Goal: Register for event/course

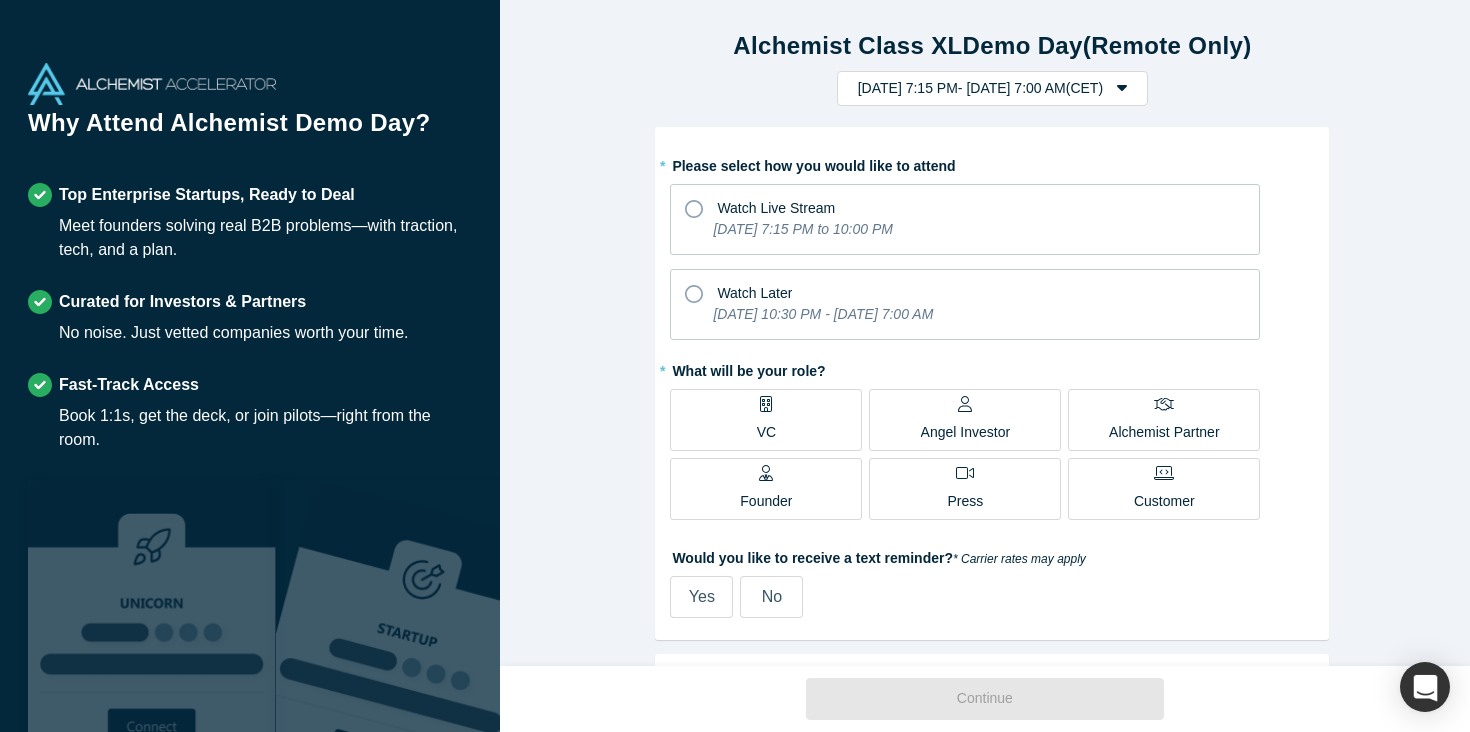
click at [753, 599] on label "No" at bounding box center [771, 597] width 63 height 42
click at [0, 0] on input "No" at bounding box center [0, 0] width 0 height 0
click at [744, 421] on label "VC" at bounding box center [766, 420] width 192 height 62
click at [0, 0] on input "VC" at bounding box center [0, 0] width 0 height 0
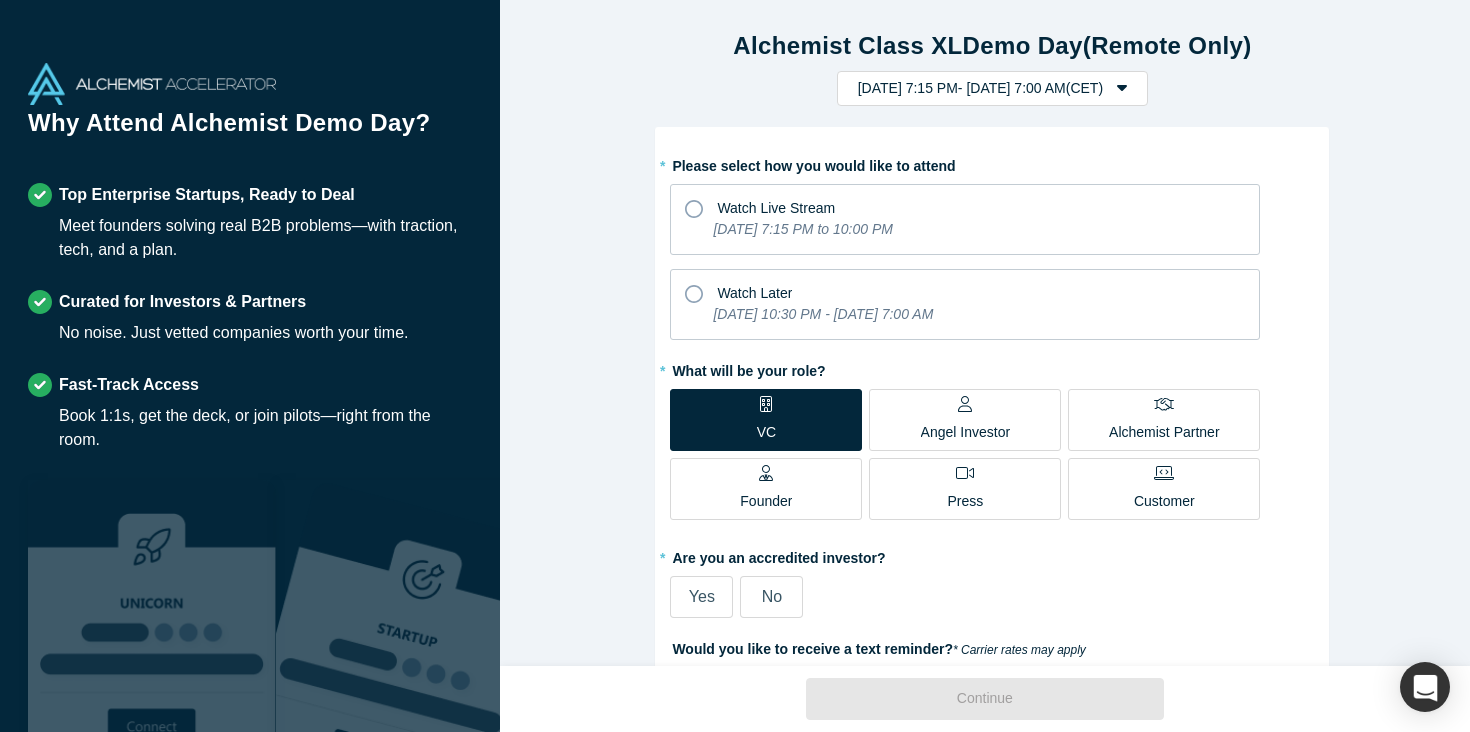
click at [780, 596] on label "No" at bounding box center [771, 597] width 63 height 42
click at [0, 0] on input "No" at bounding box center [0, 0] width 0 height 0
click at [709, 598] on label "Yes" at bounding box center [701, 597] width 63 height 42
click at [0, 0] on input "Yes" at bounding box center [0, 0] width 0 height 0
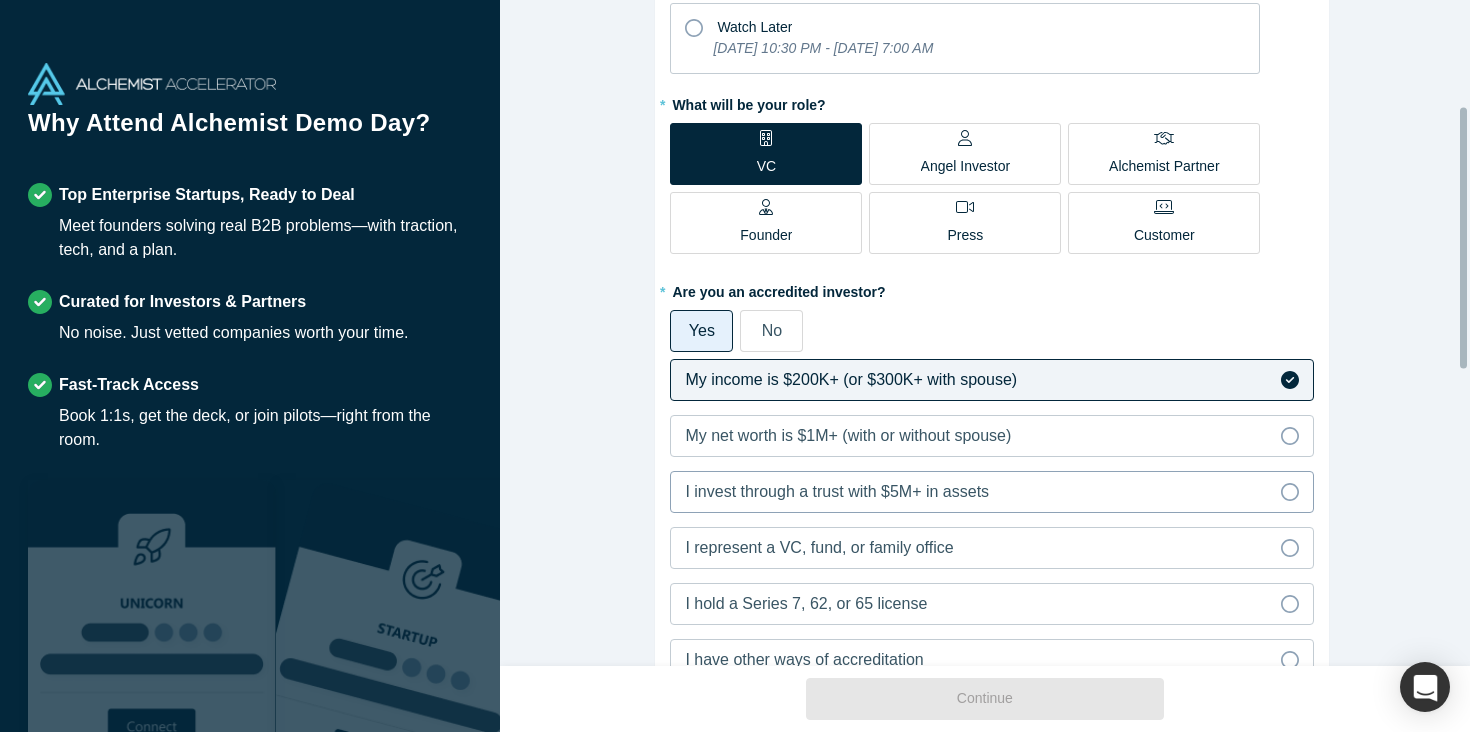
scroll to position [270, 0]
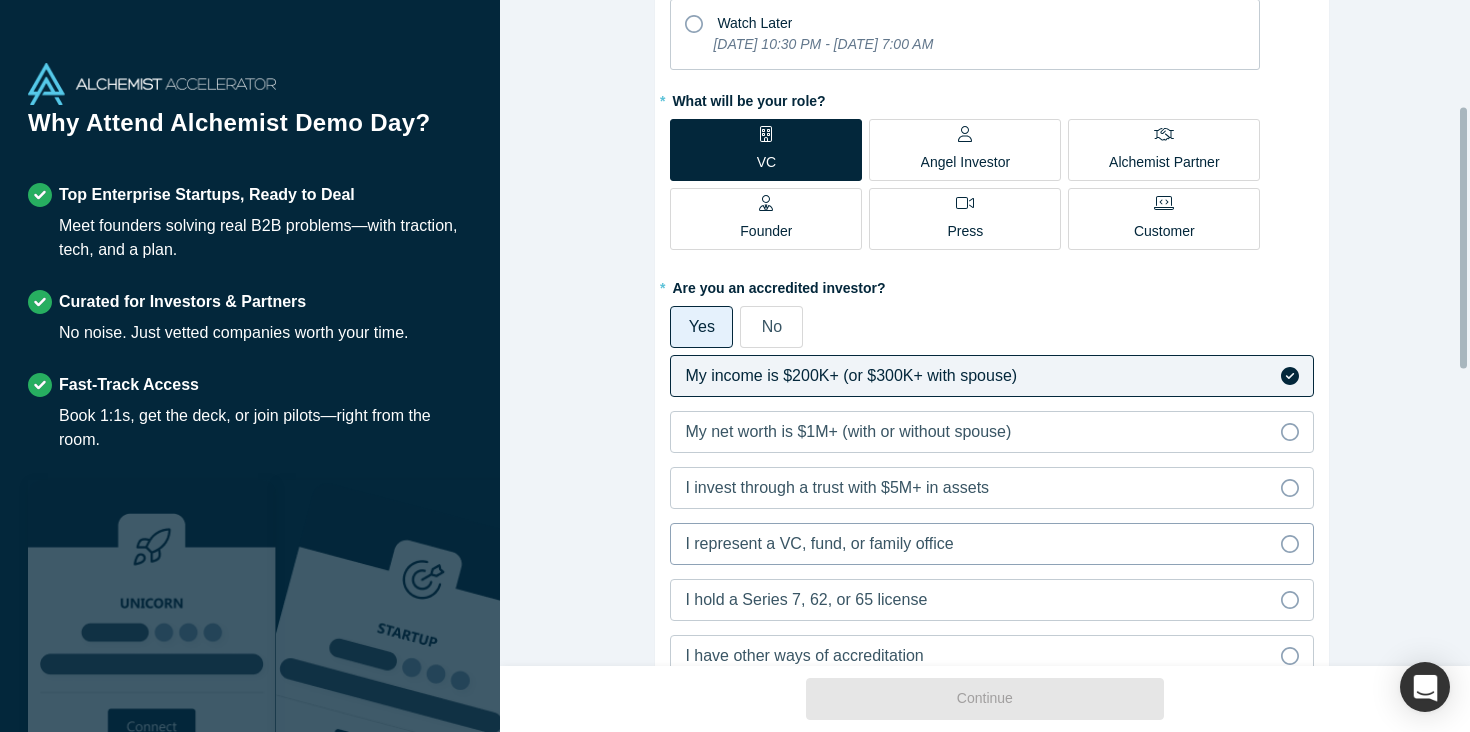
click at [792, 538] on span "I represent a VC, fund, or family office" at bounding box center [819, 543] width 268 height 17
click at [0, 0] on input "I represent a VC, fund, or family office" at bounding box center [0, 0] width 0 height 0
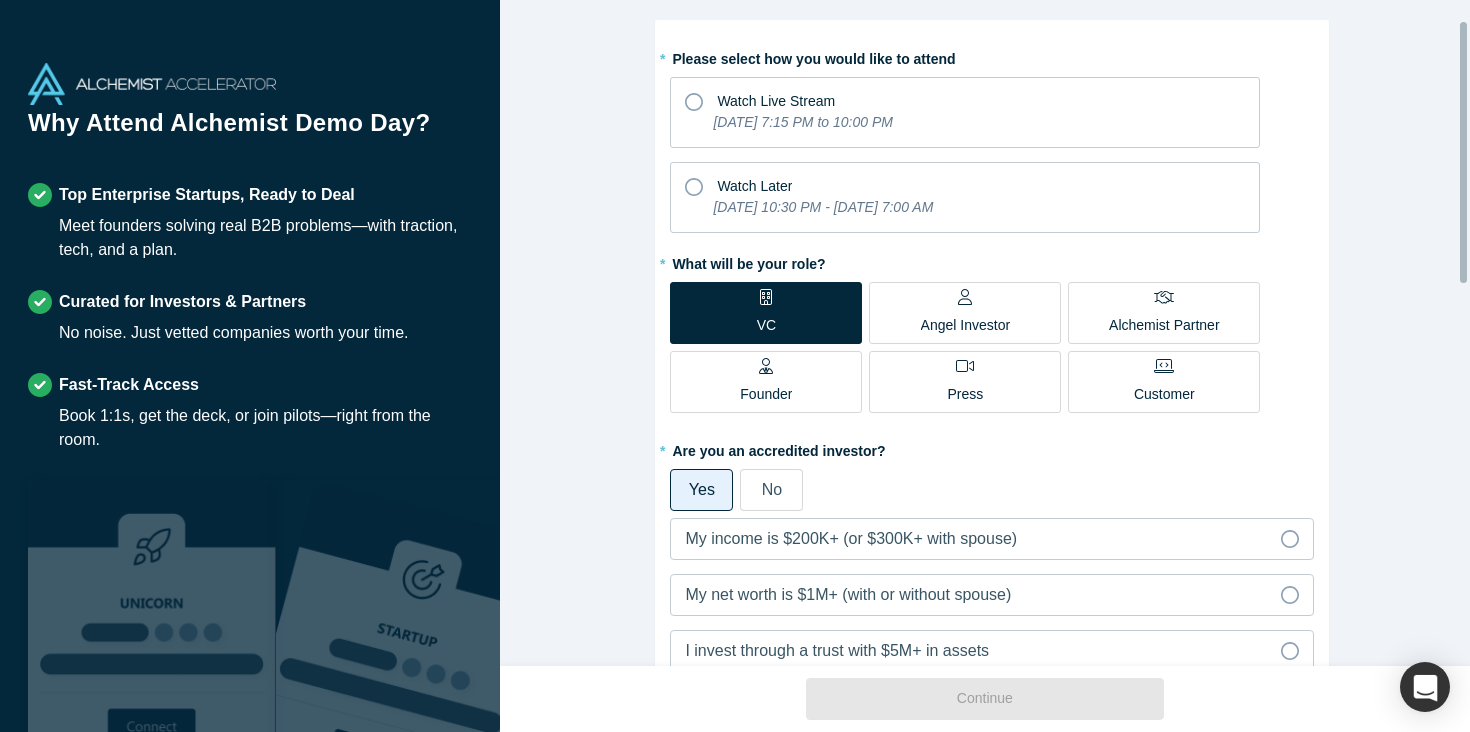
scroll to position [35, 0]
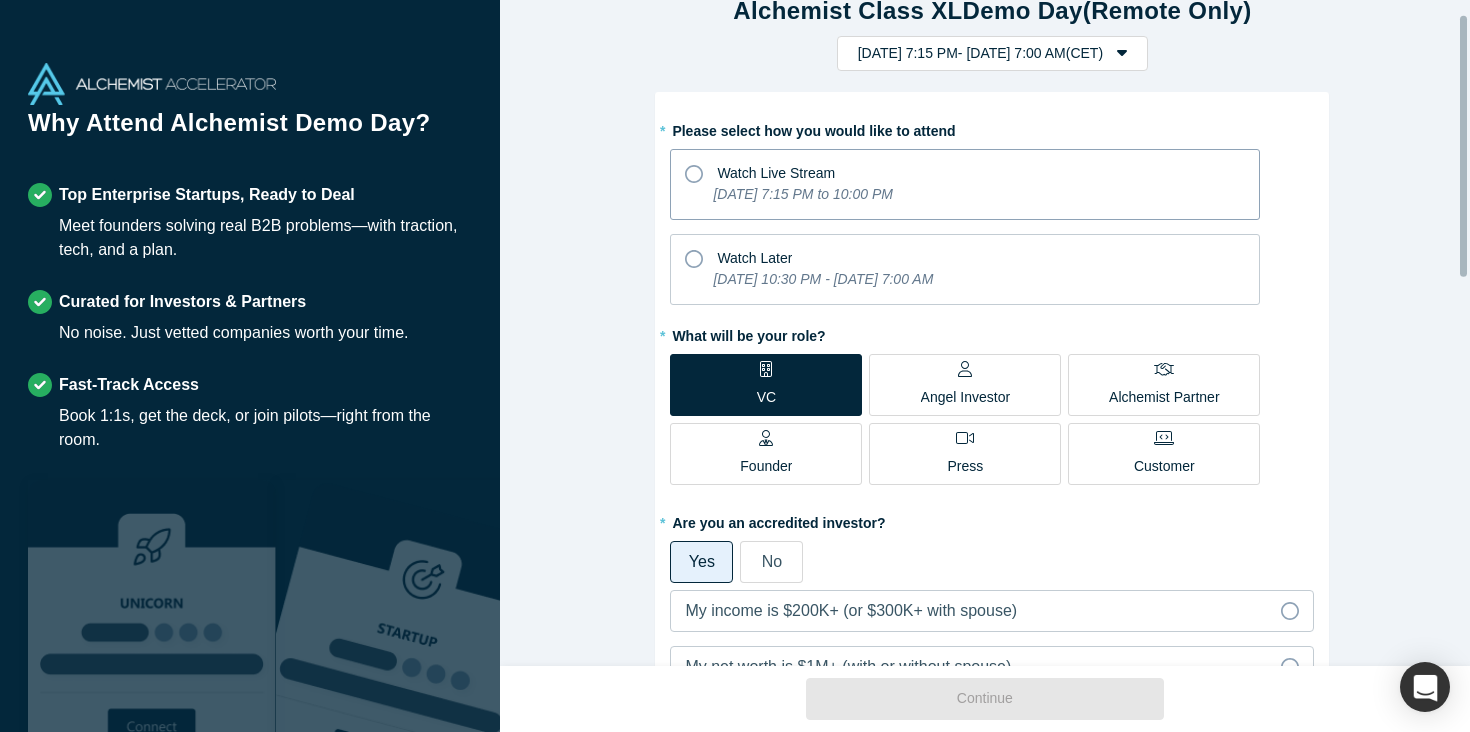
click at [803, 199] on icon "[DATE] 7:15 PM to 10:00 PM" at bounding box center [802, 194] width 179 height 16
click at [0, 0] on input "Watch Live Stream [DATE] 7:15 PM to 10:00 PM" at bounding box center [0, 0] width 0 height 0
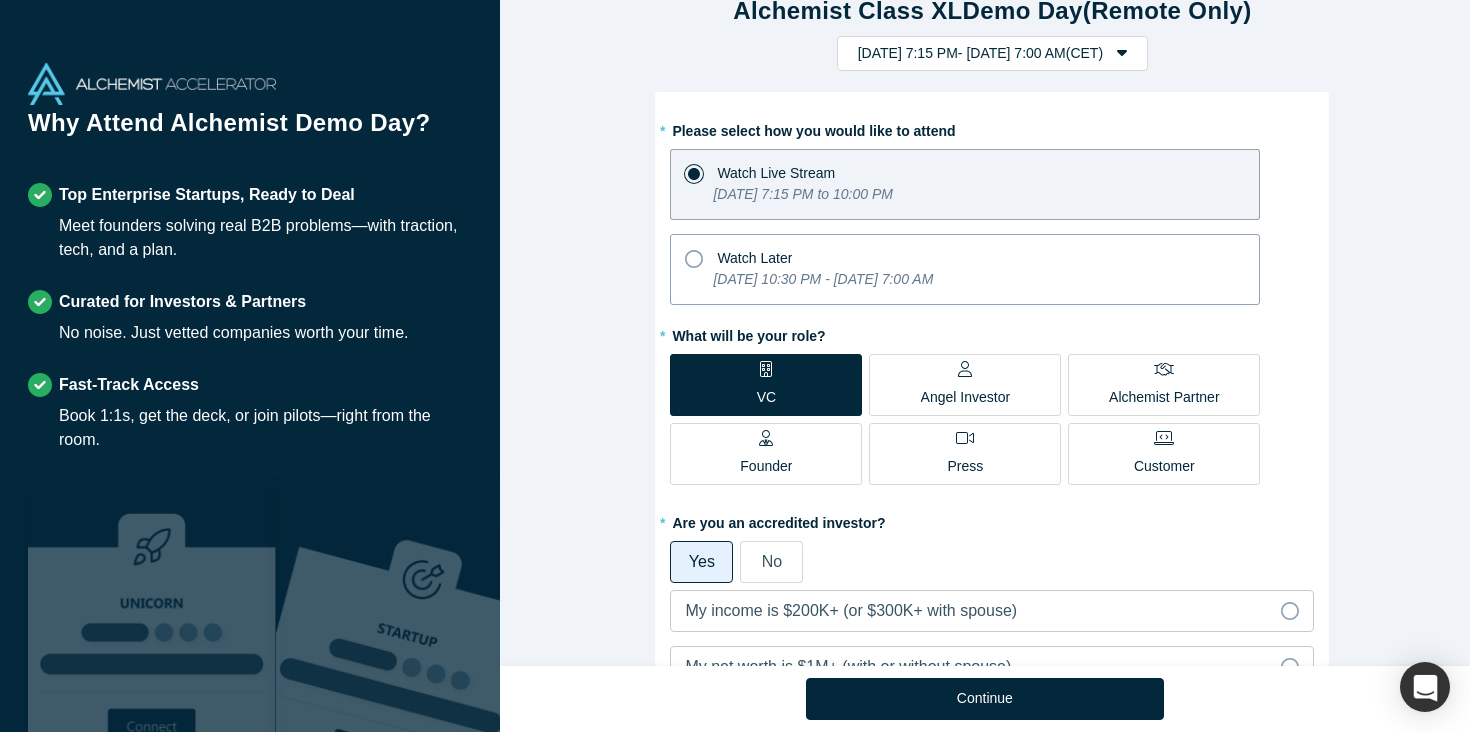
click at [804, 276] on icon "[DATE] 10:30 PM - [DATE] 7:00 AM" at bounding box center [823, 279] width 220 height 16
click at [0, 0] on input "Watch Later [DATE] 10:30 PM - [DATE] 7:00 AM" at bounding box center [0, 0] width 0 height 0
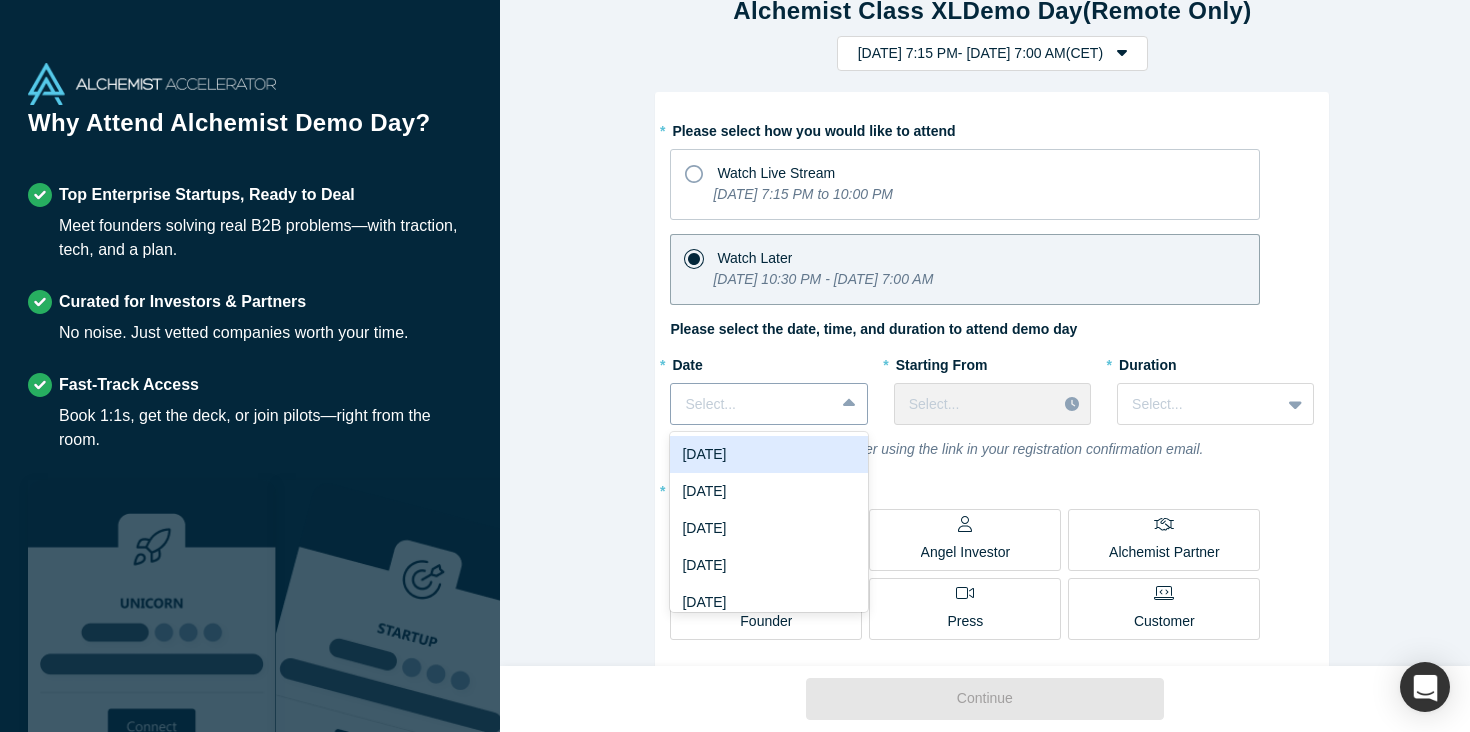
click at [787, 403] on div at bounding box center [752, 404] width 134 height 25
click at [775, 457] on div "[DATE]" at bounding box center [768, 454] width 197 height 37
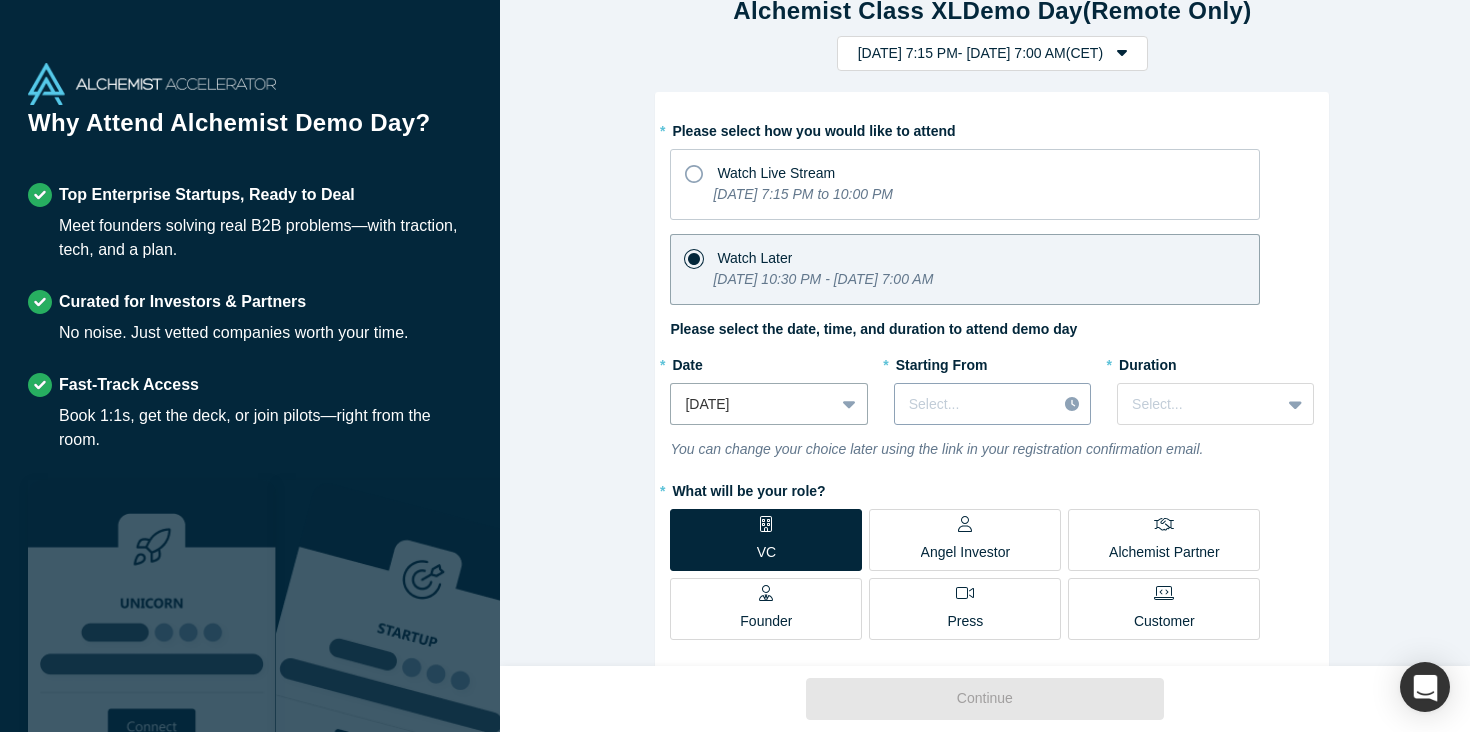
click at [1067, 404] on icon at bounding box center [1072, 404] width 14 height 14
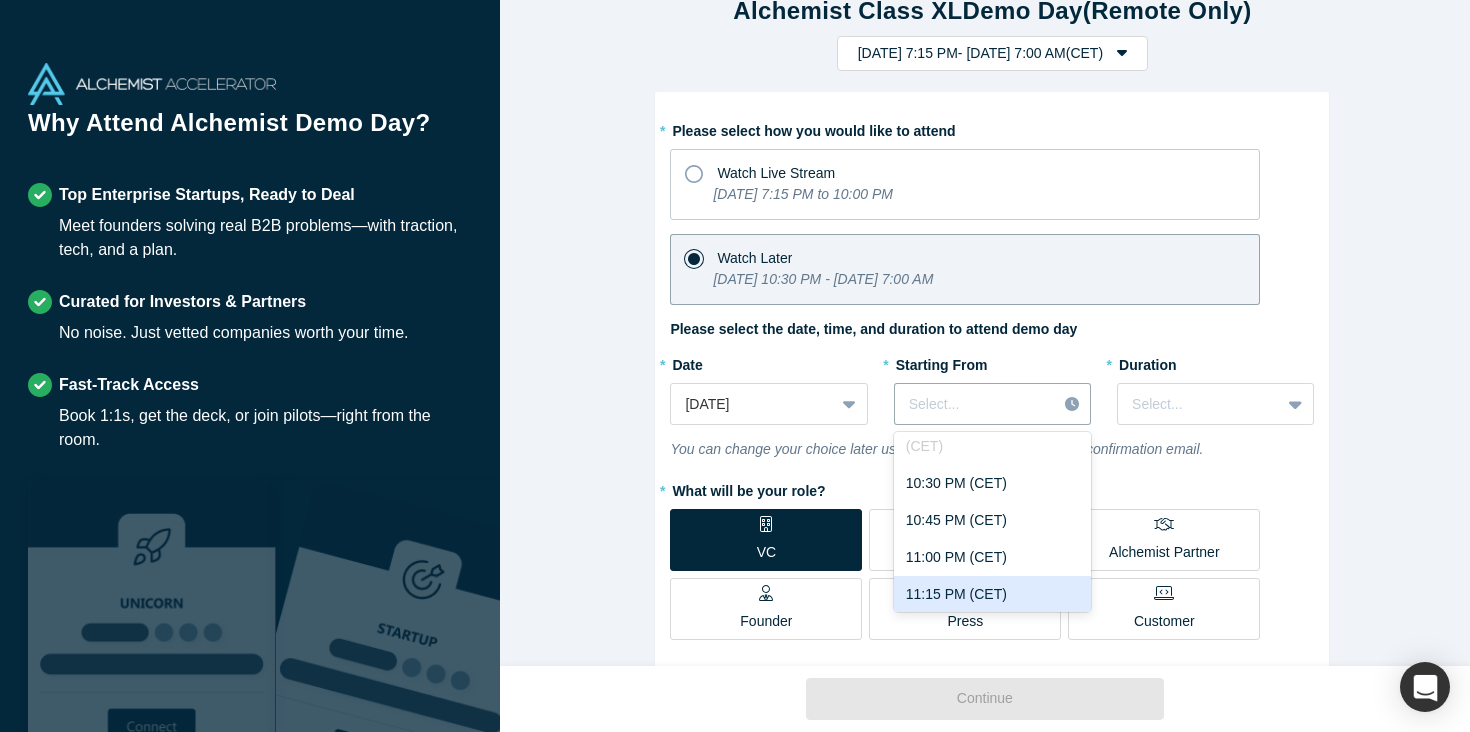
scroll to position [0, 0]
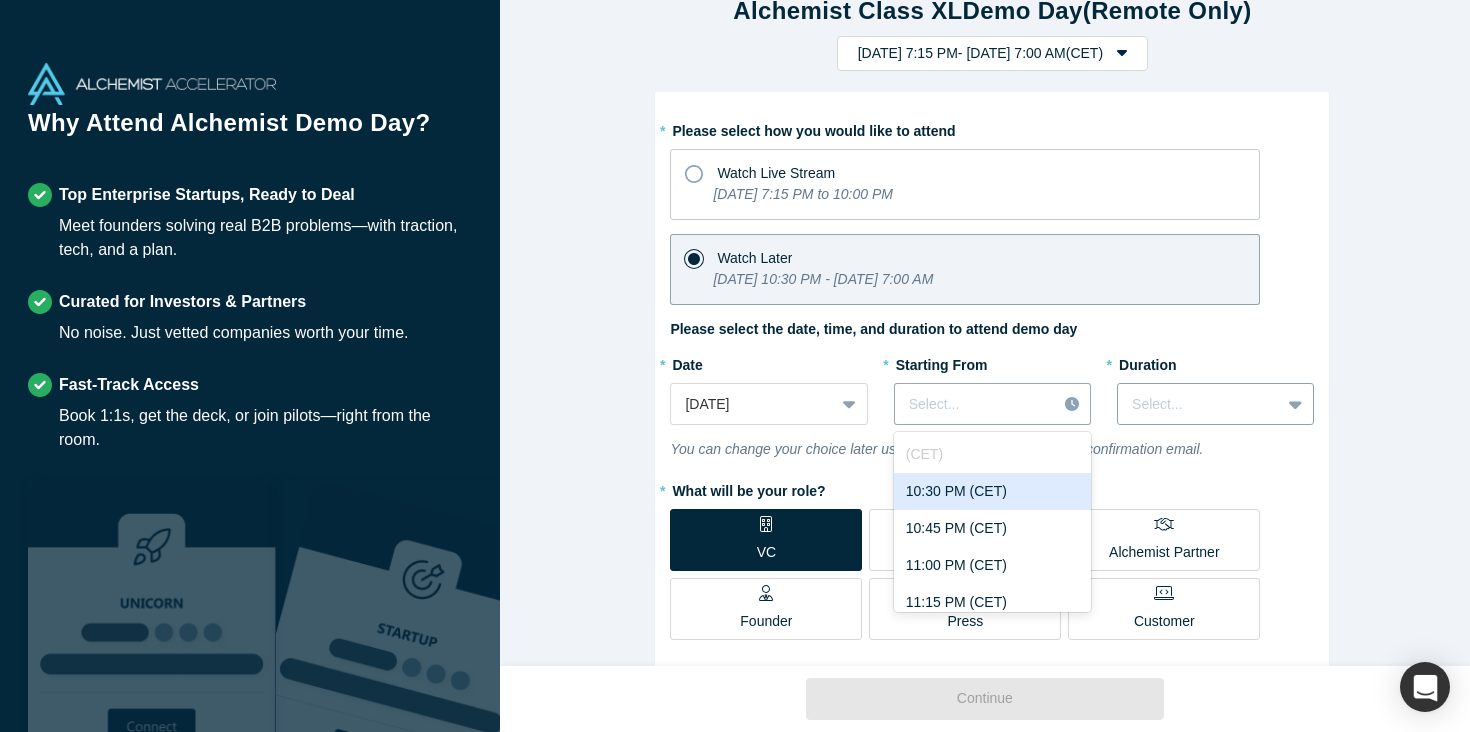
click at [1214, 389] on div "Select..." at bounding box center [1199, 404] width 162 height 33
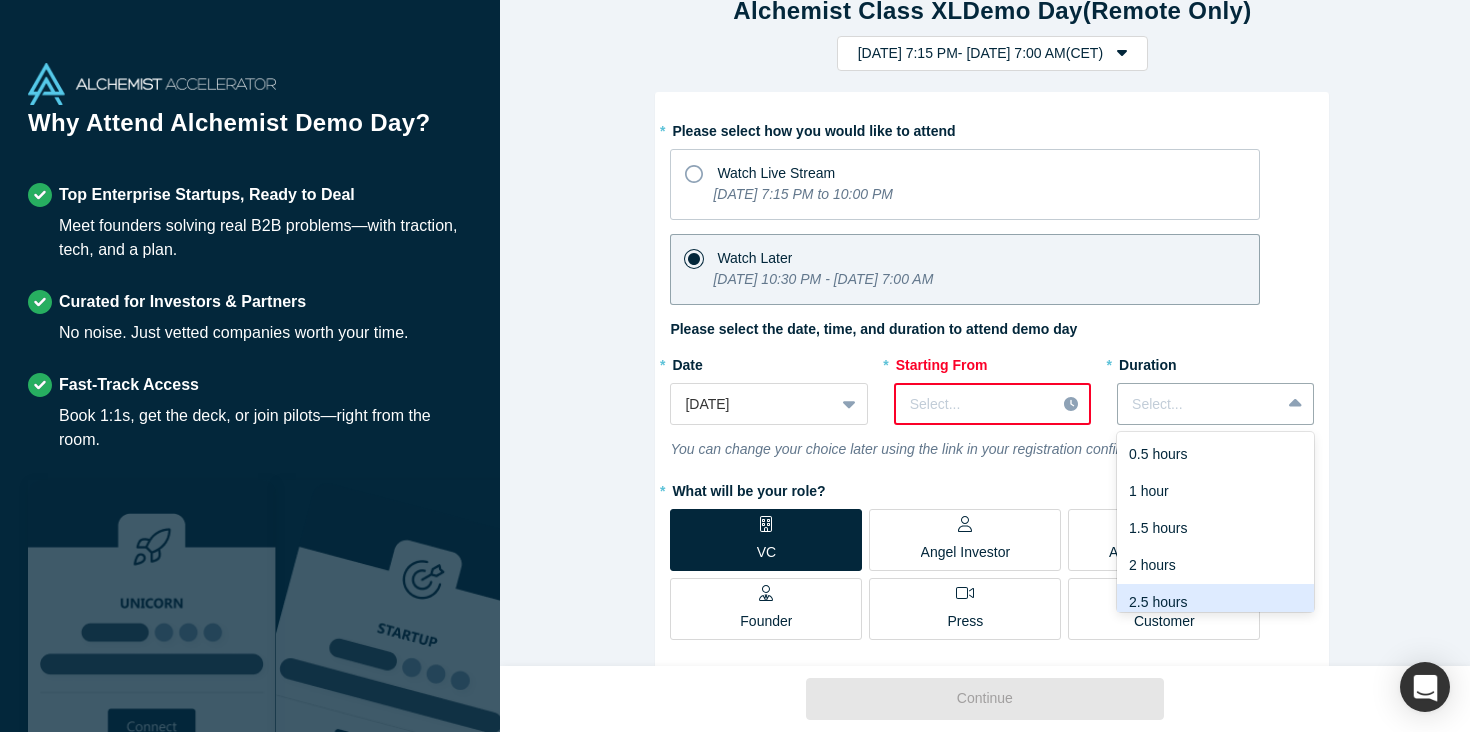
scroll to position [50, 0]
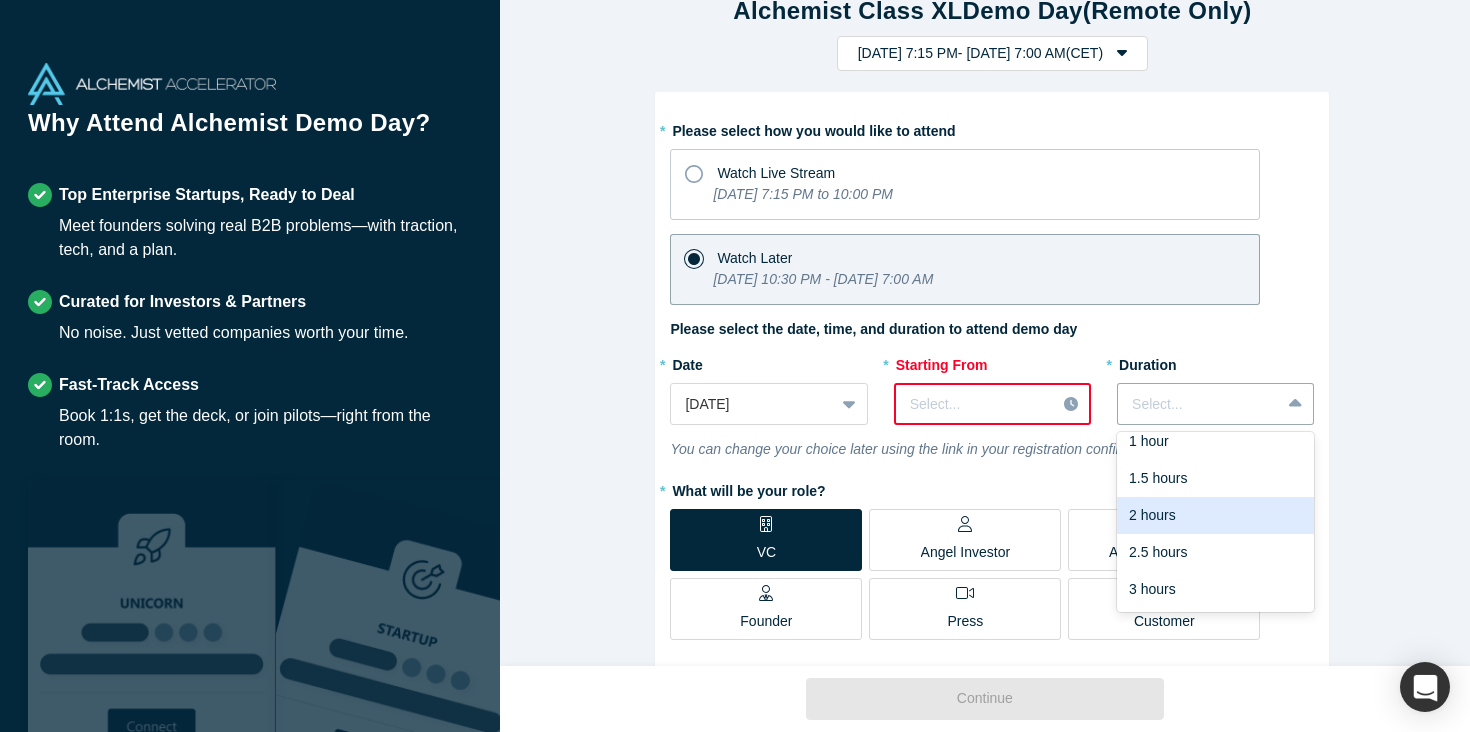
click at [1184, 513] on div "2 hours" at bounding box center [1215, 515] width 197 height 37
click at [1195, 409] on div at bounding box center [1199, 404] width 134 height 25
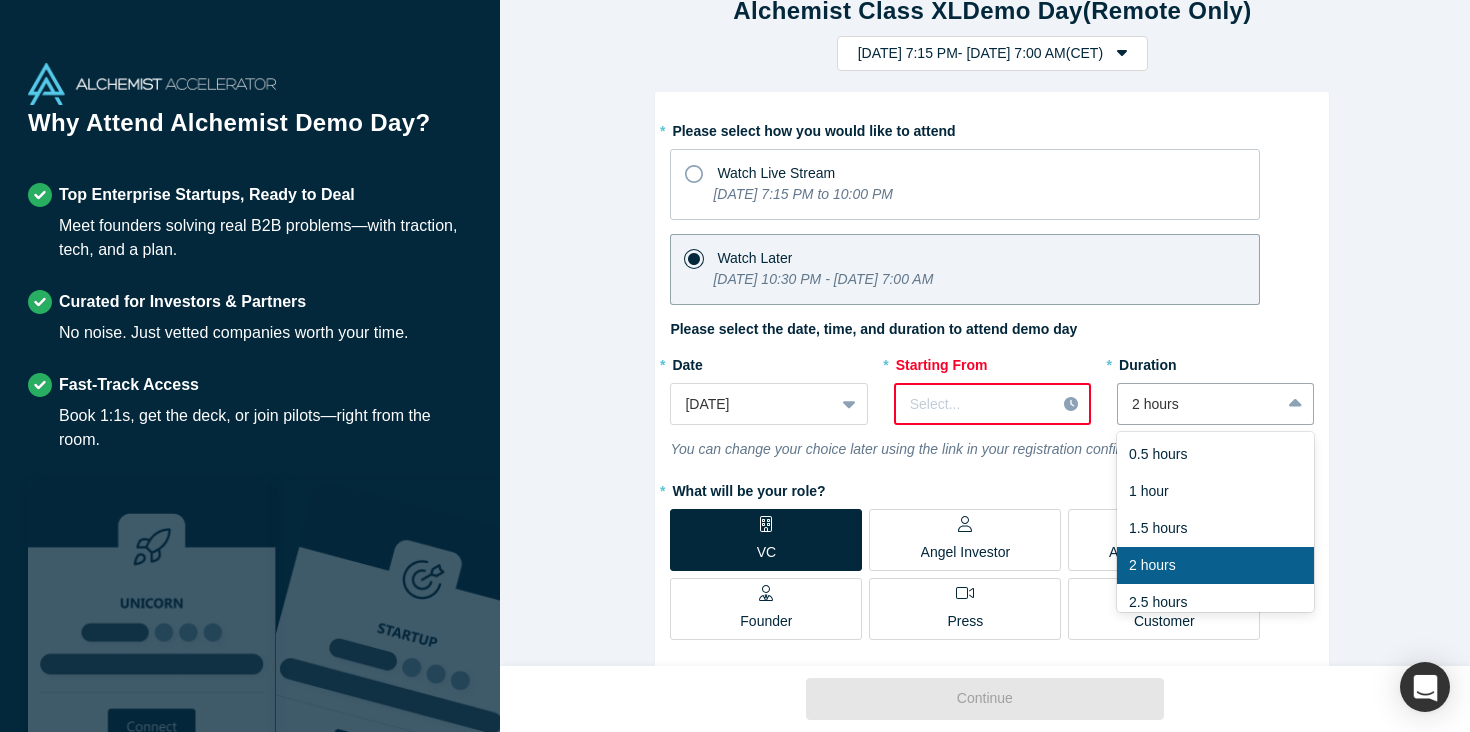
click at [1359, 252] on div "Alchemist Class XL Demo Day (Remote Only) [DATE] 7:15 PM - [DATE] 7:00 AM ( CET…" at bounding box center [992, 340] width 985 height 681
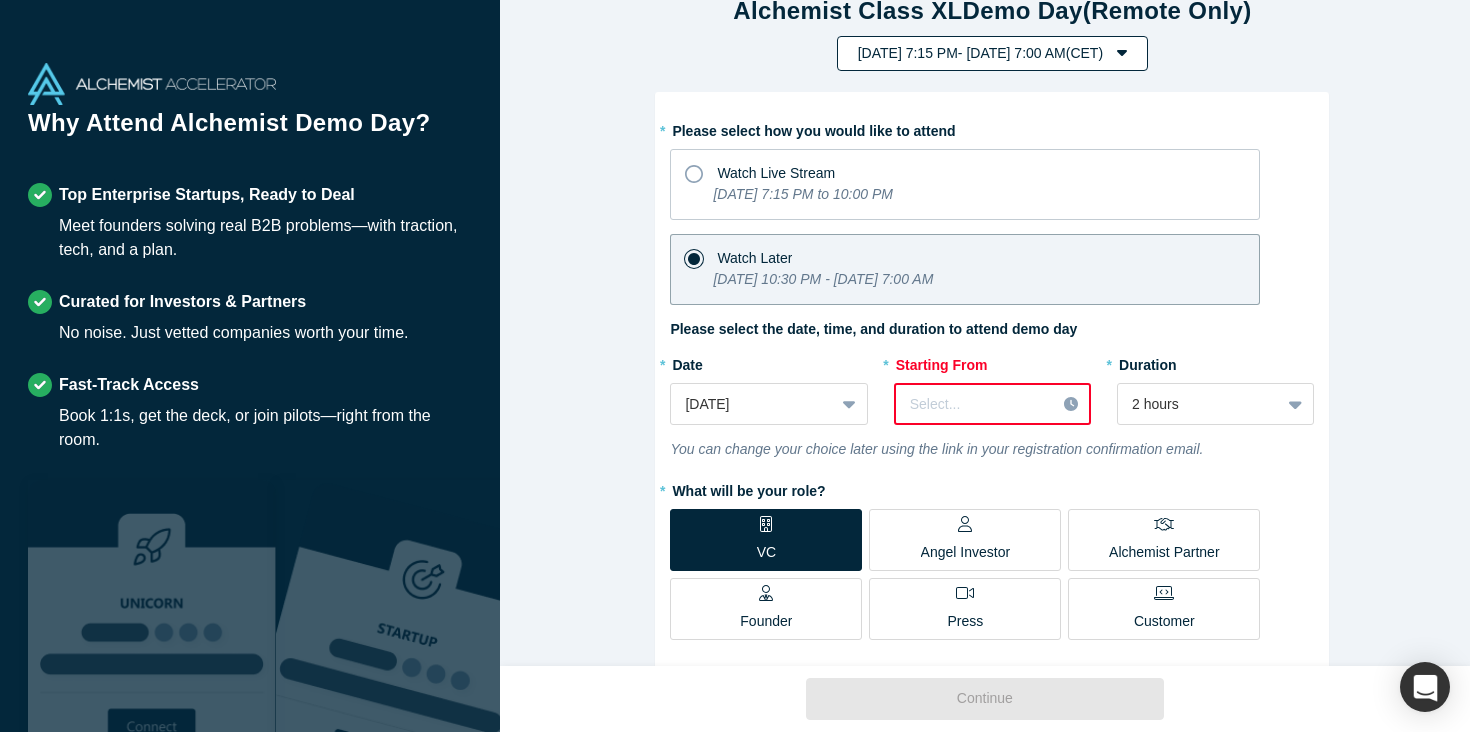
click at [1148, 49] on button "[DATE] 7:15 PM - [DATE] 7:00 AM ( CET )" at bounding box center [992, 53] width 311 height 35
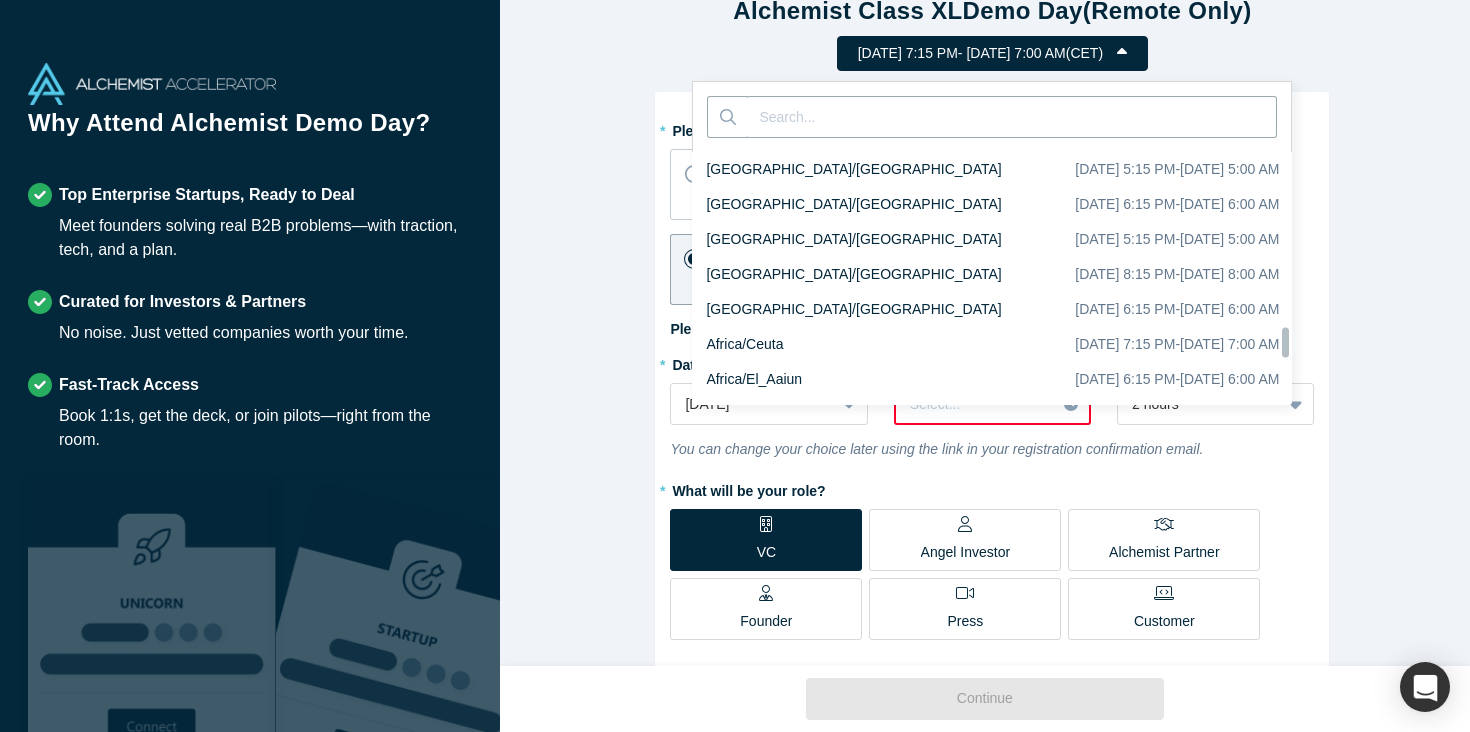
scroll to position [15994, 0]
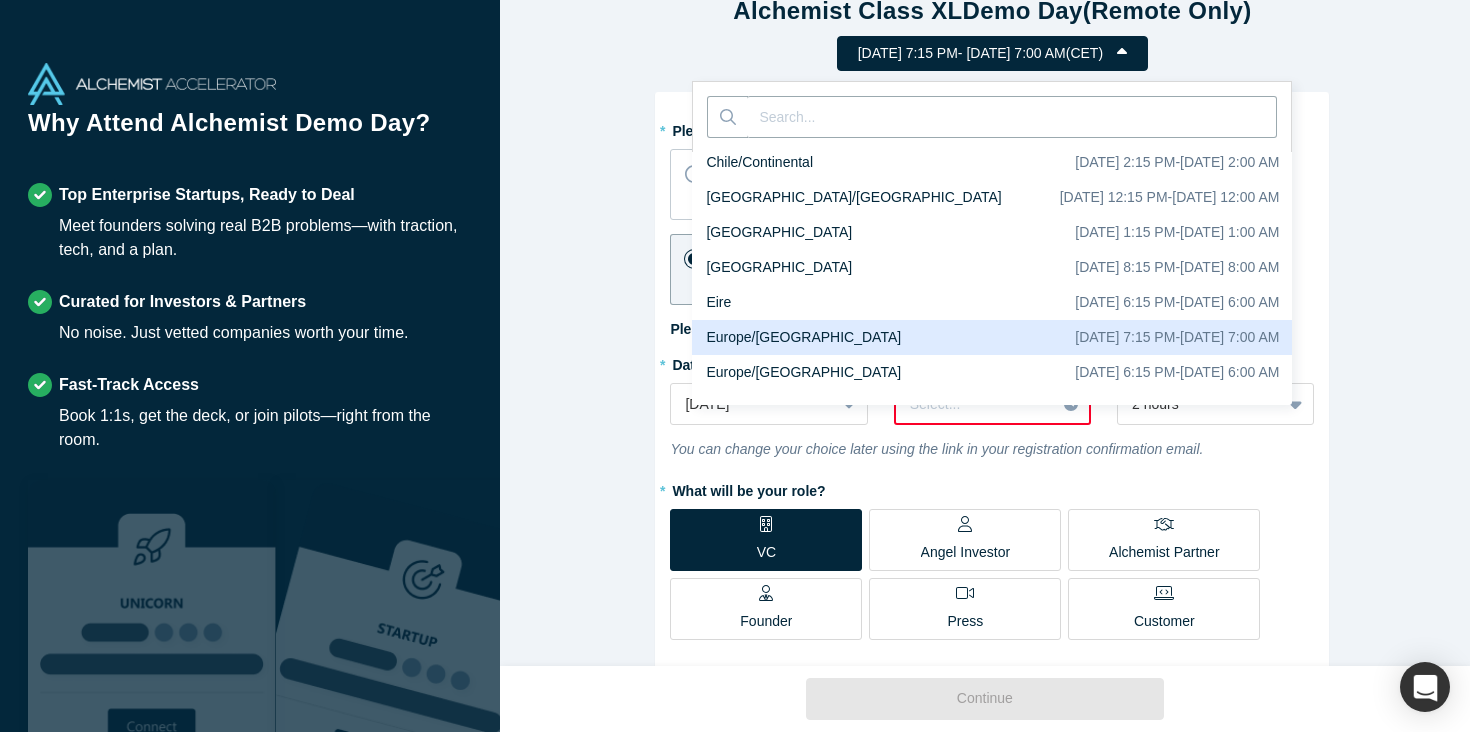
click at [1216, 327] on div "[DATE] 7:15 PM - [DATE] 7:00 AM" at bounding box center [1177, 337] width 204 height 21
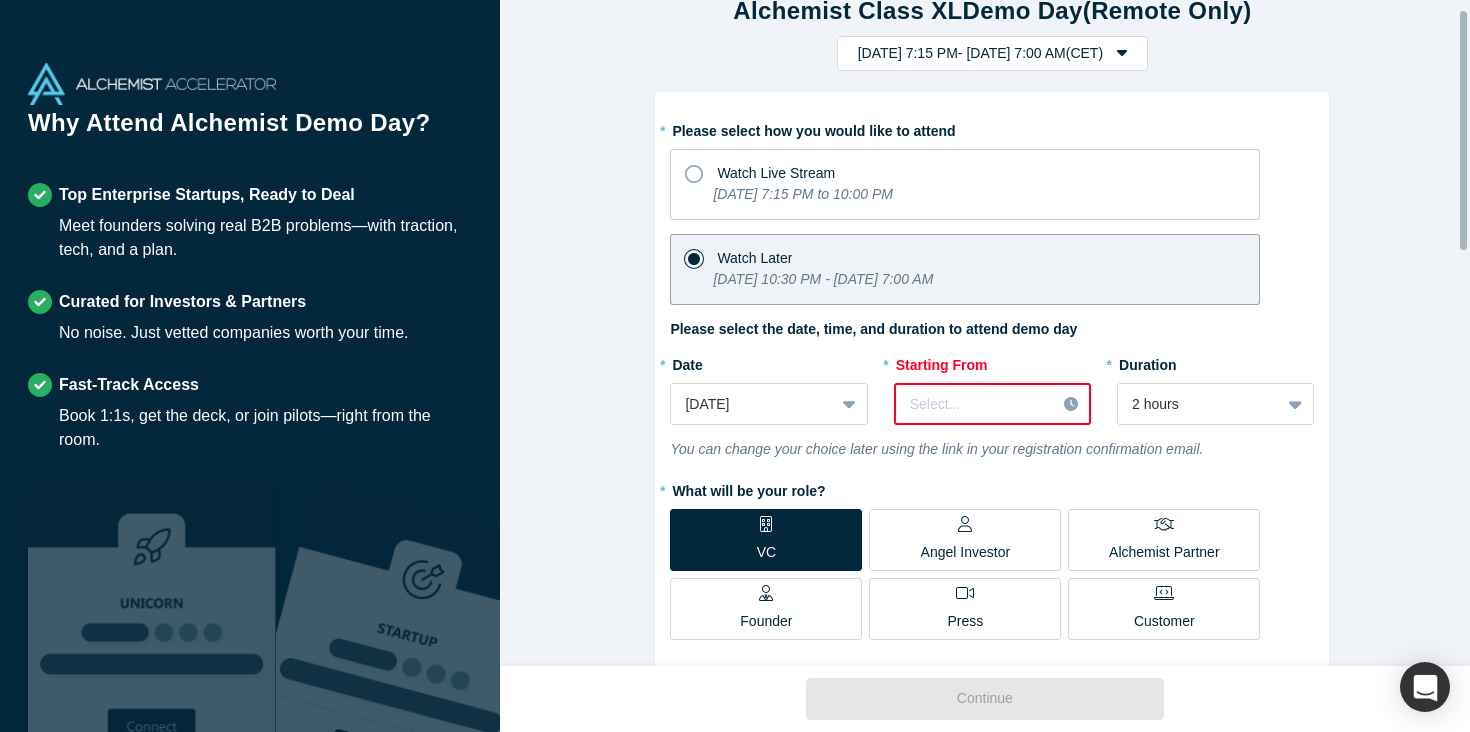
scroll to position [0, 0]
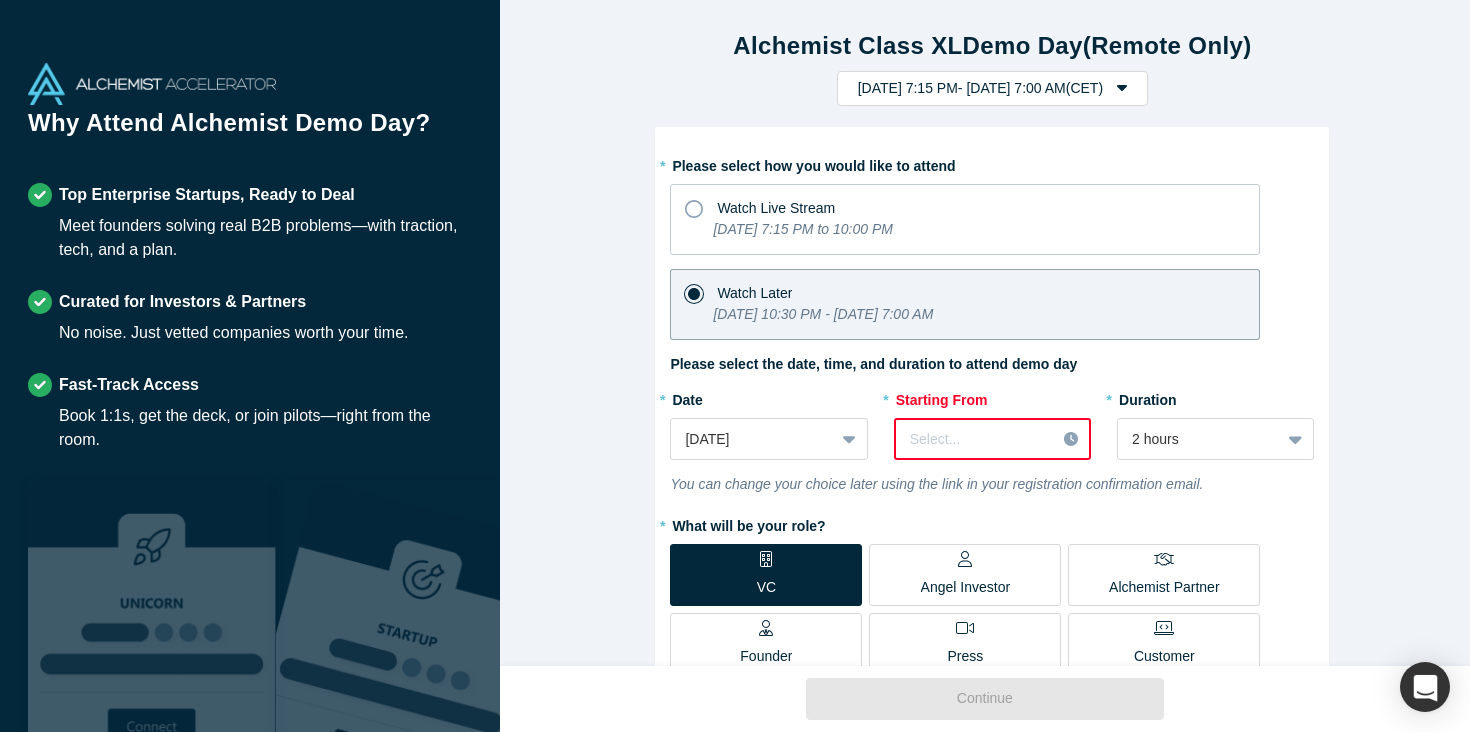
click at [1182, 414] on div "* Duration 2 hours" at bounding box center [1215, 421] width 197 height 77
click at [1182, 435] on div at bounding box center [1199, 439] width 134 height 25
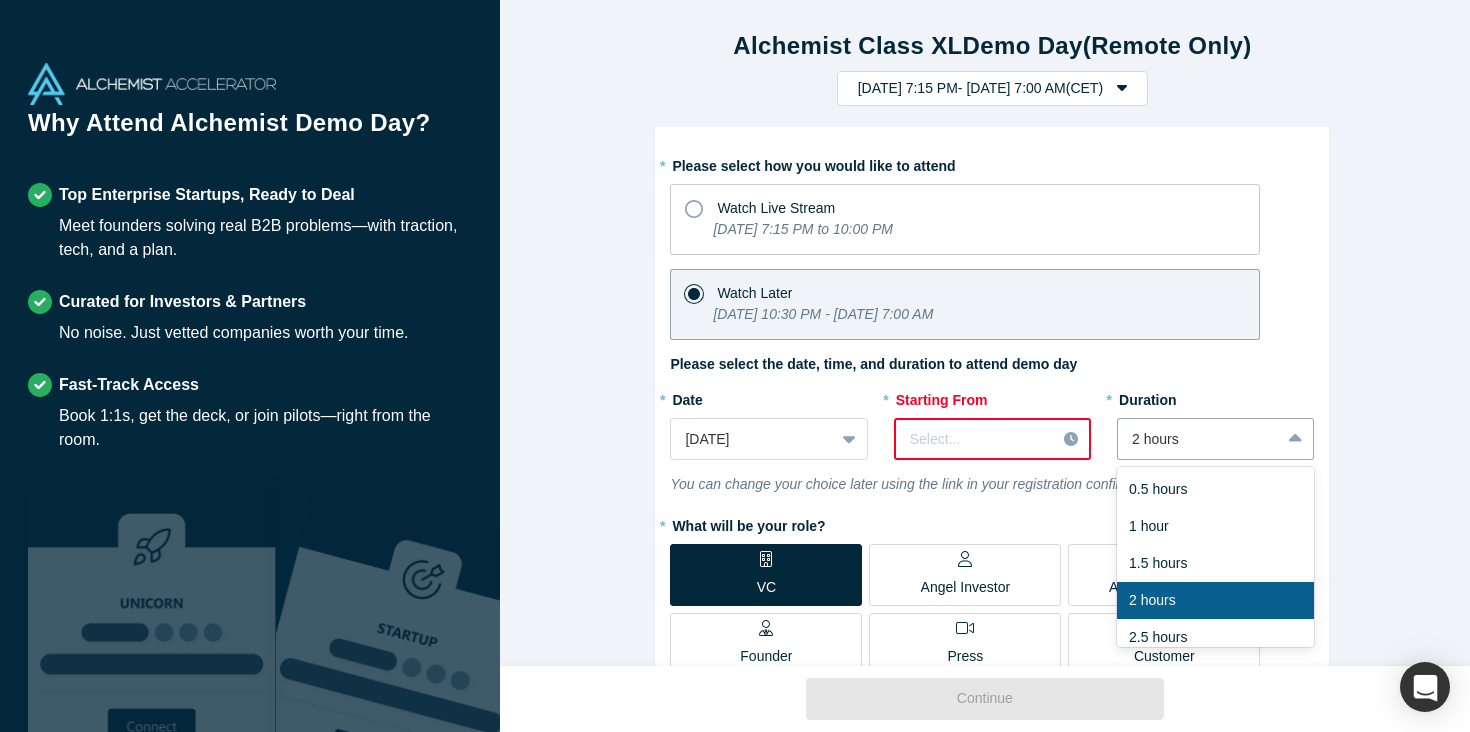
scroll to position [50, 0]
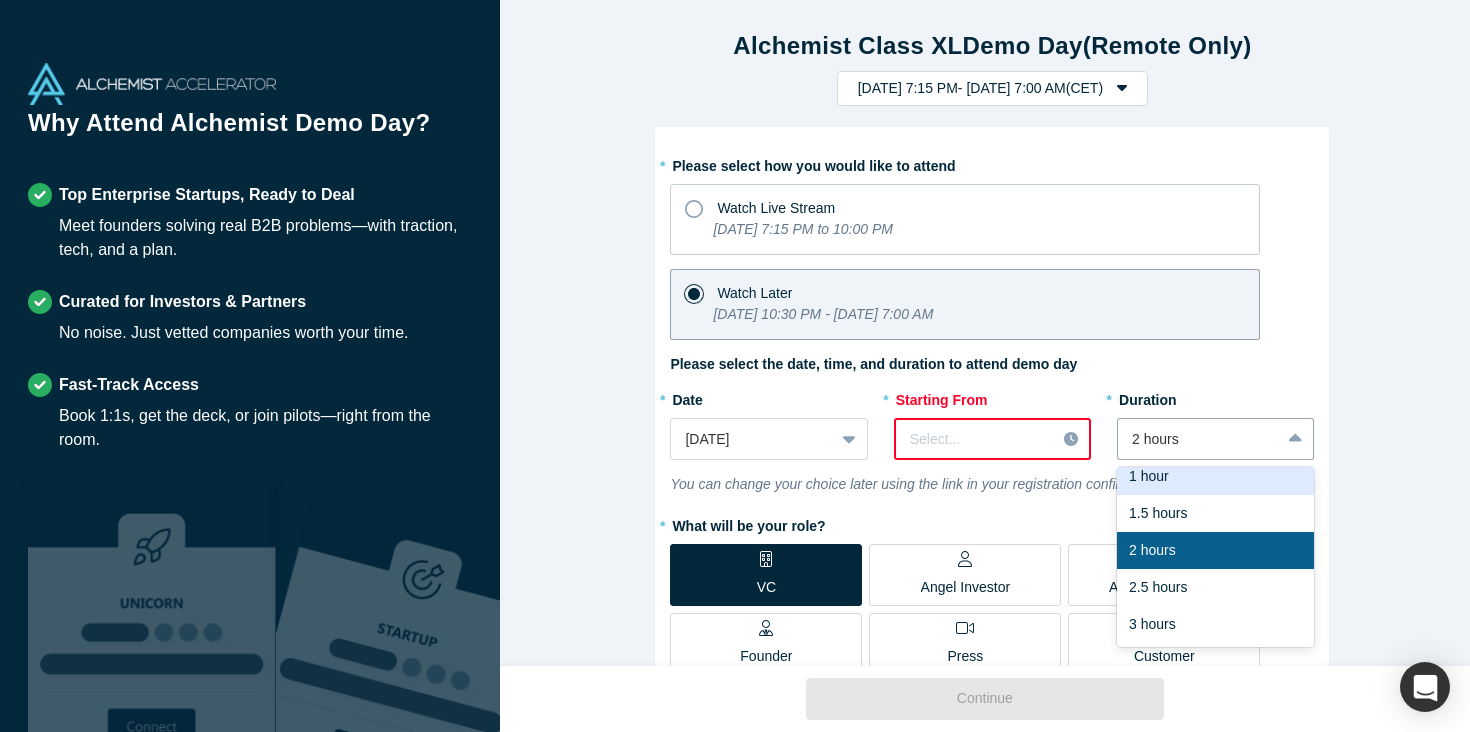
click at [1302, 388] on label "* Duration" at bounding box center [1215, 397] width 197 height 28
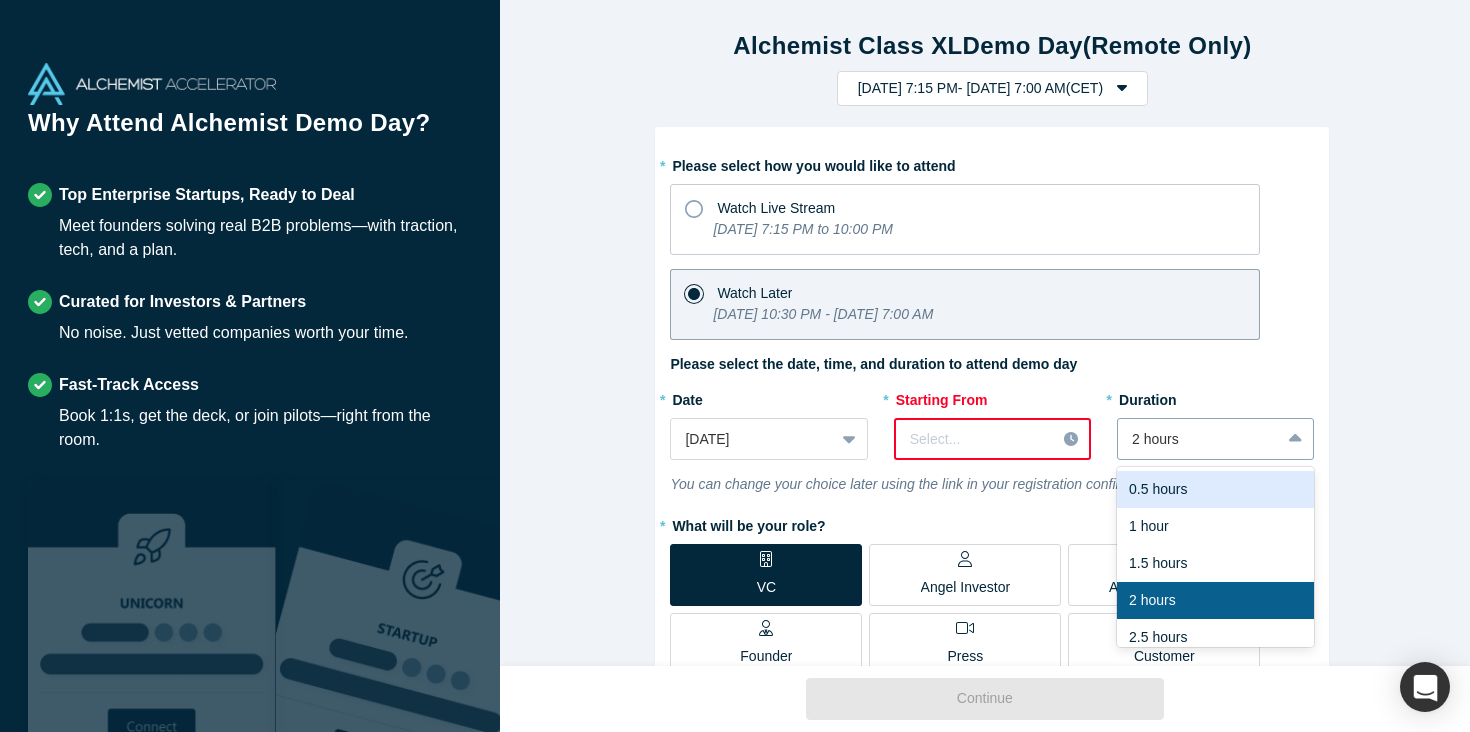
click at [1289, 433] on icon at bounding box center [1295, 439] width 13 height 20
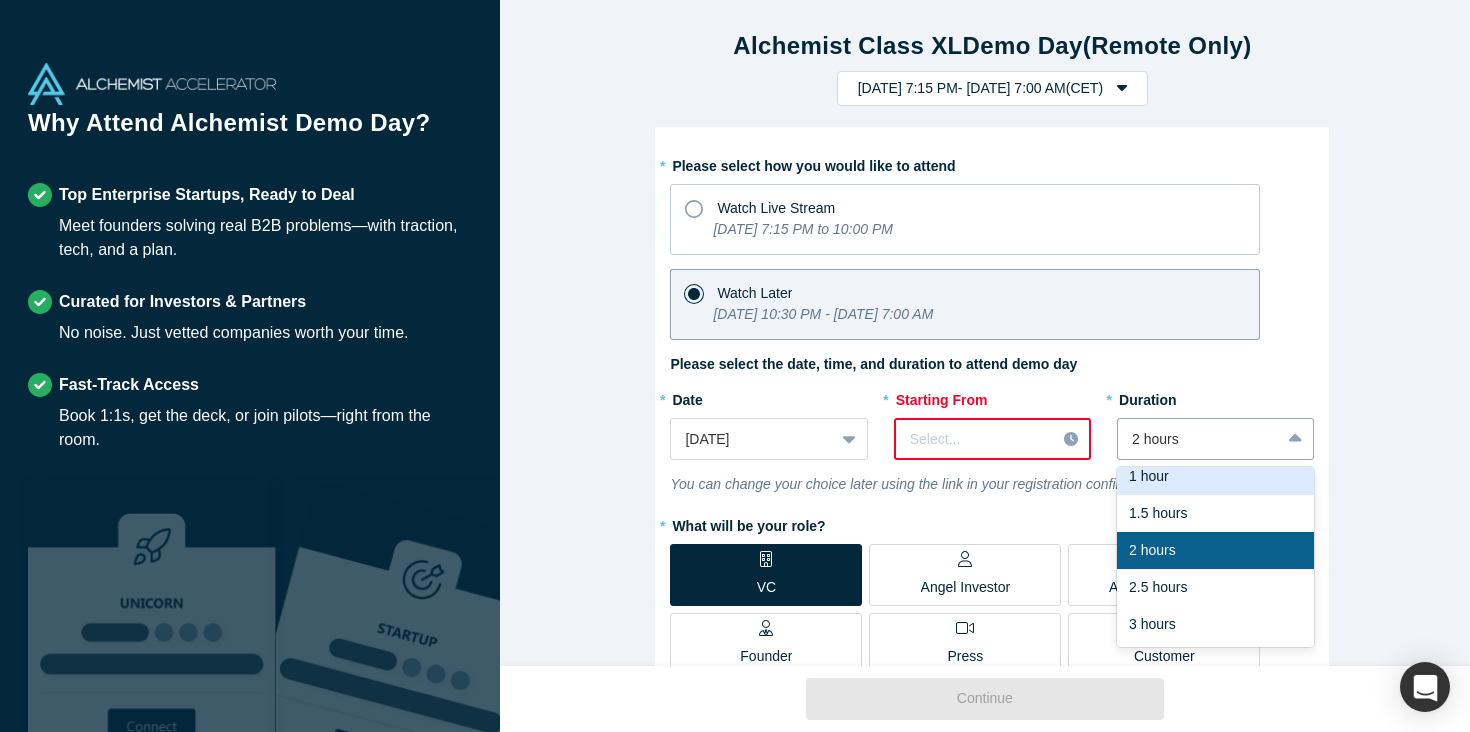
click at [1315, 325] on div "* Please select how you would like to attend Watch Live Stream [DATE] 7:15 PM t…" at bounding box center [992, 671] width 674 height 1088
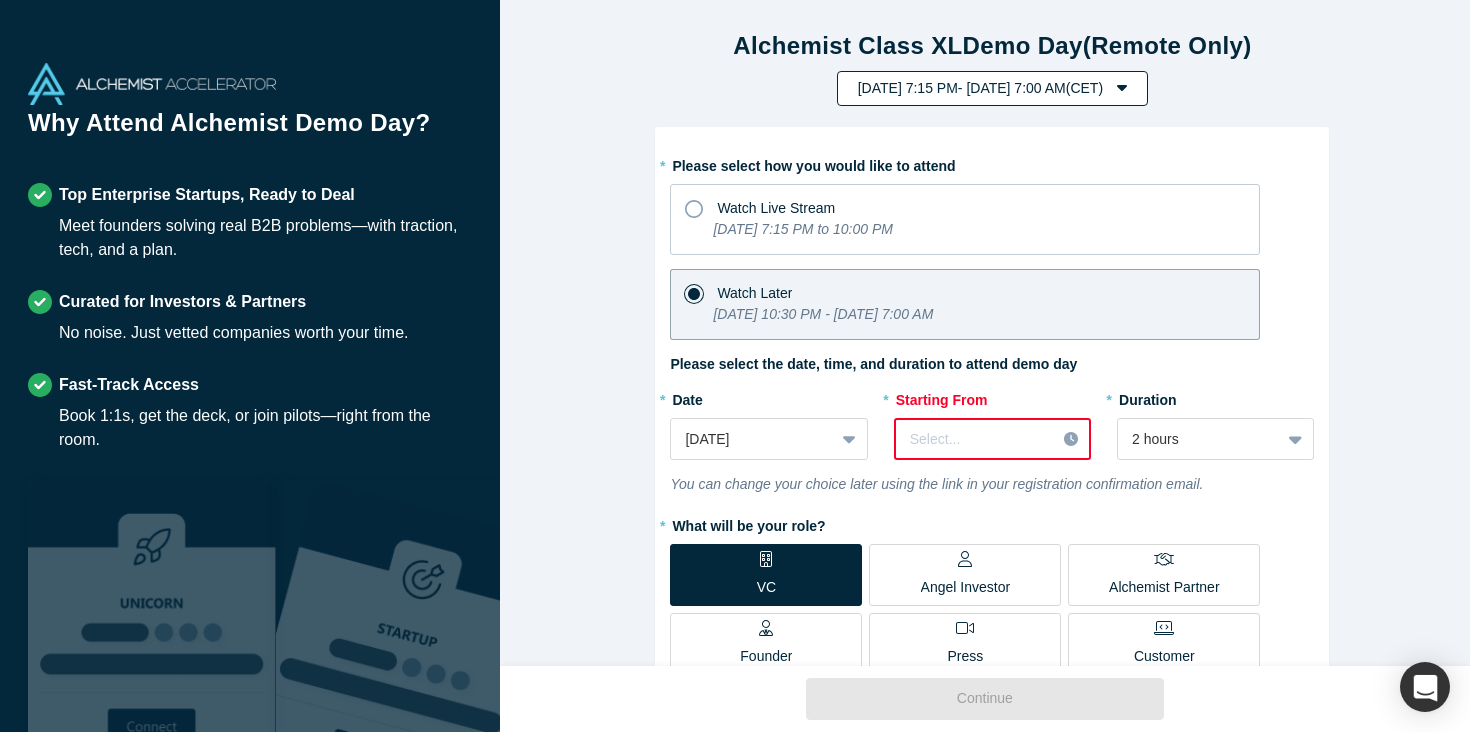
click at [1127, 84] on icon "button" at bounding box center [1122, 87] width 10 height 16
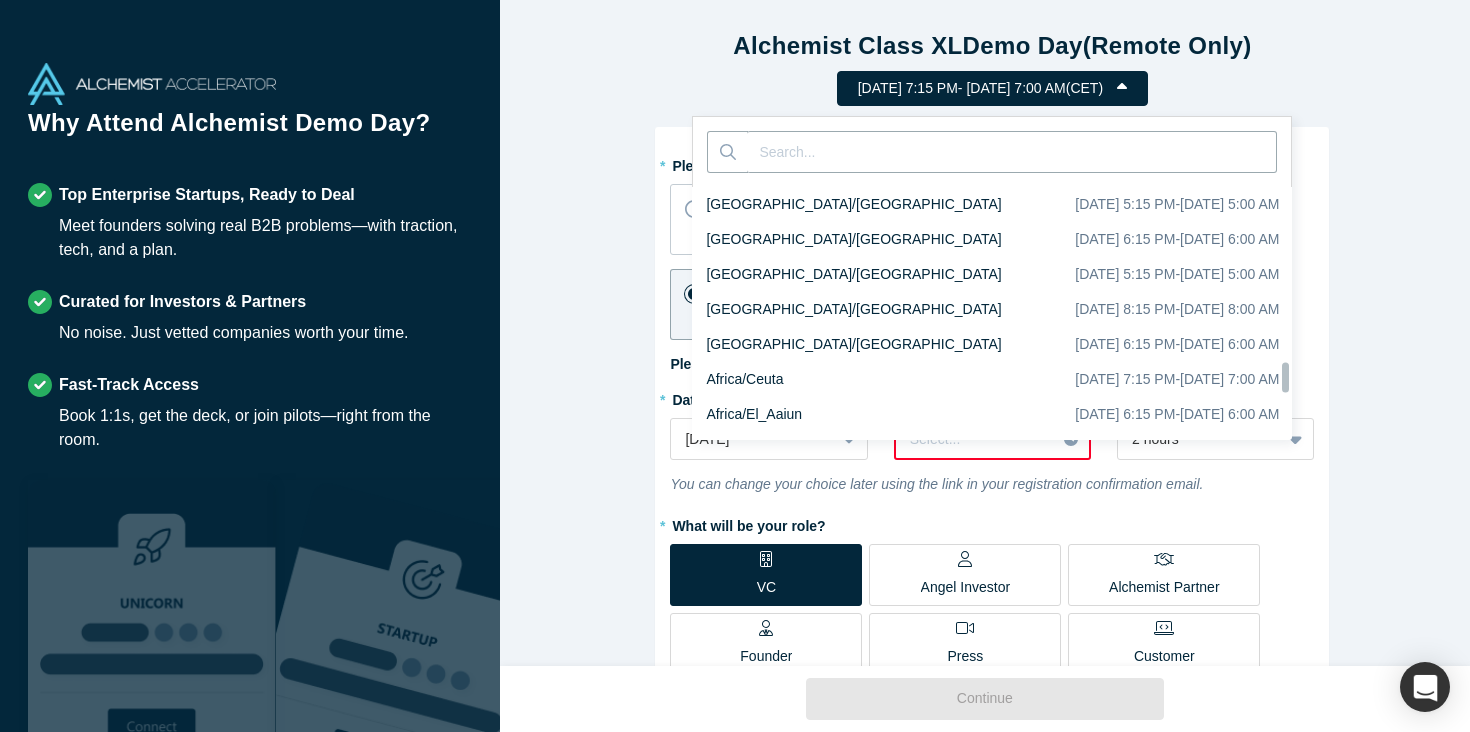
scroll to position [15994, 0]
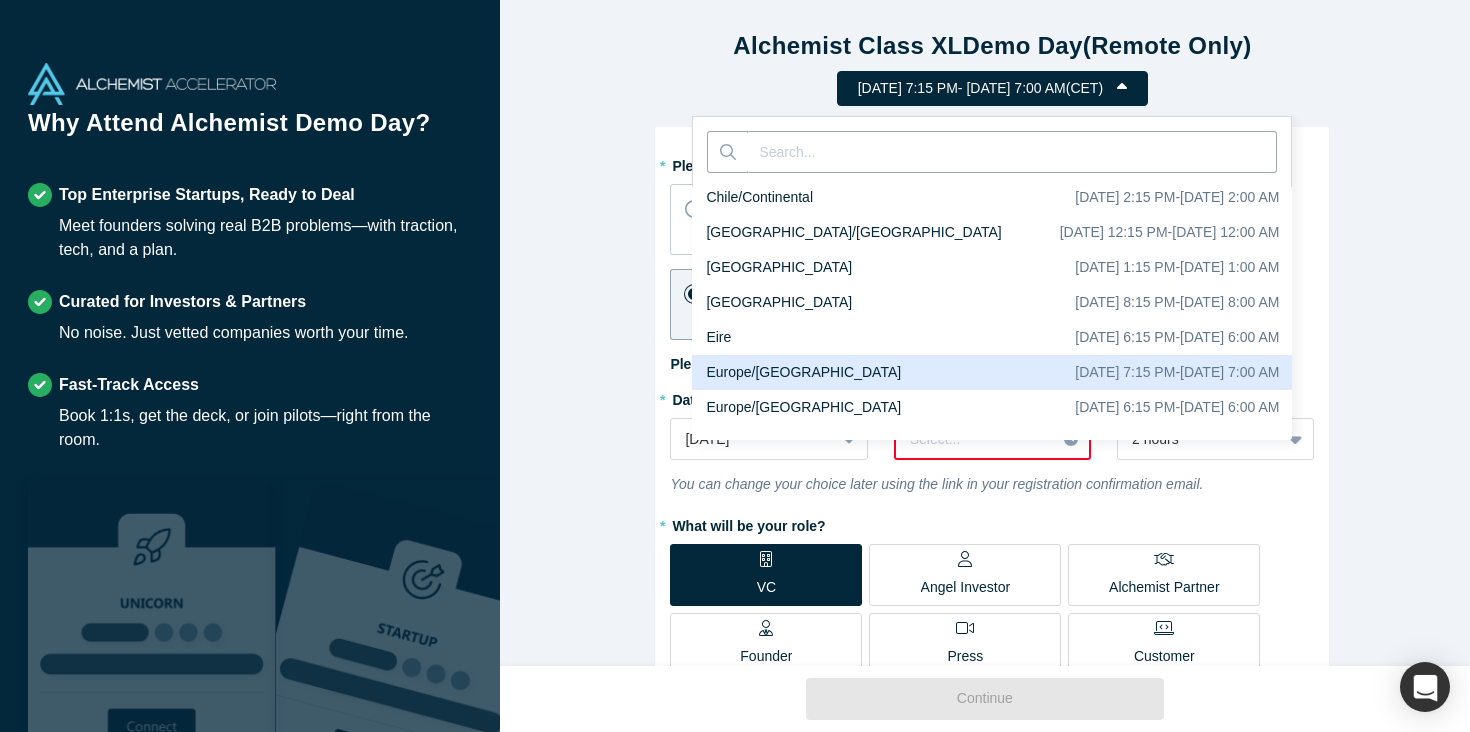
click at [1333, 80] on div "[DATE] 7:15 PM - [DATE] 7:00 AM ( CET ) [GEOGRAPHIC_DATA]/[GEOGRAPHIC_DATA] [DA…" at bounding box center [992, 88] width 957 height 35
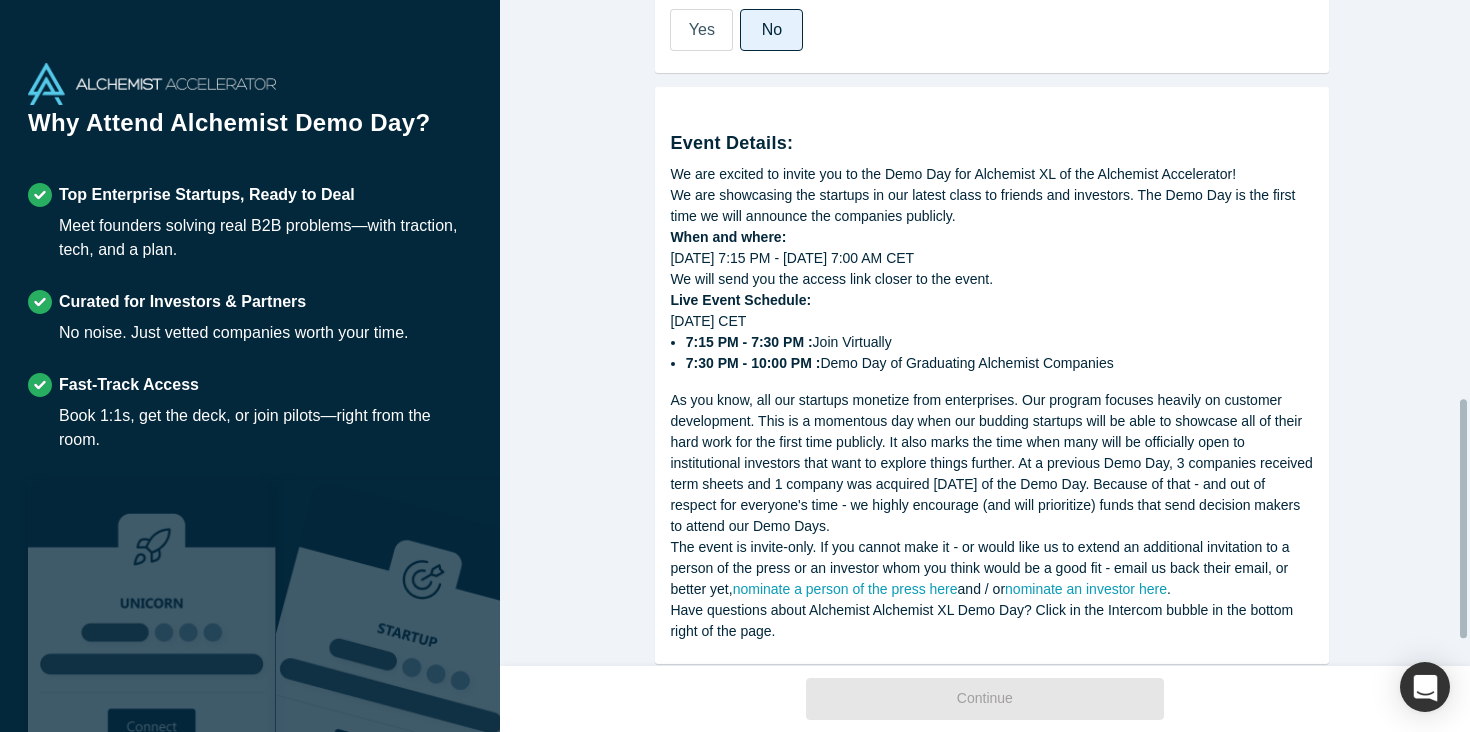
scroll to position [1181, 0]
